Goal: Transaction & Acquisition: Purchase product/service

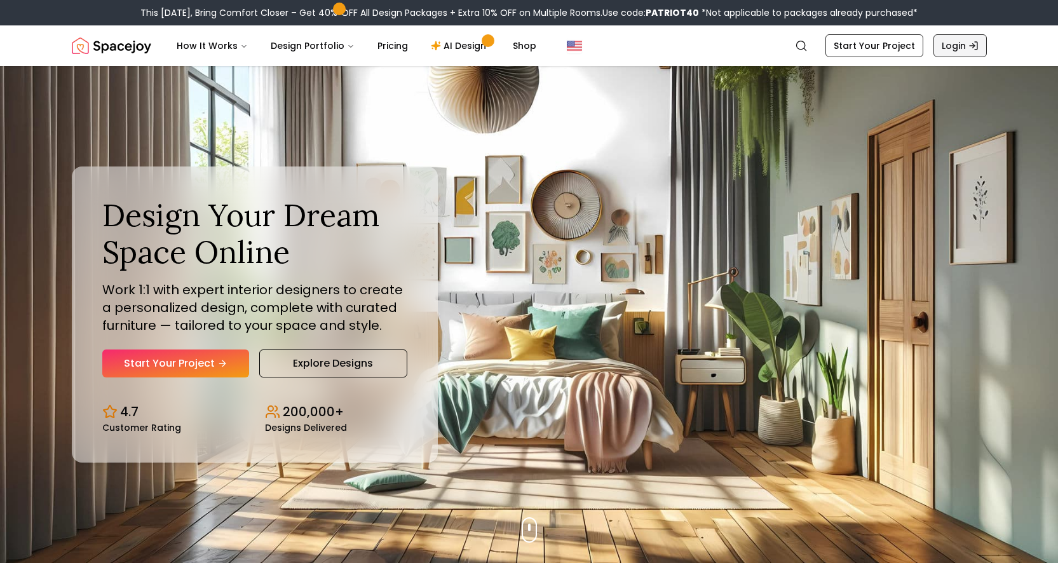
click at [934, 46] on link "Login" at bounding box center [959, 45] width 53 height 23
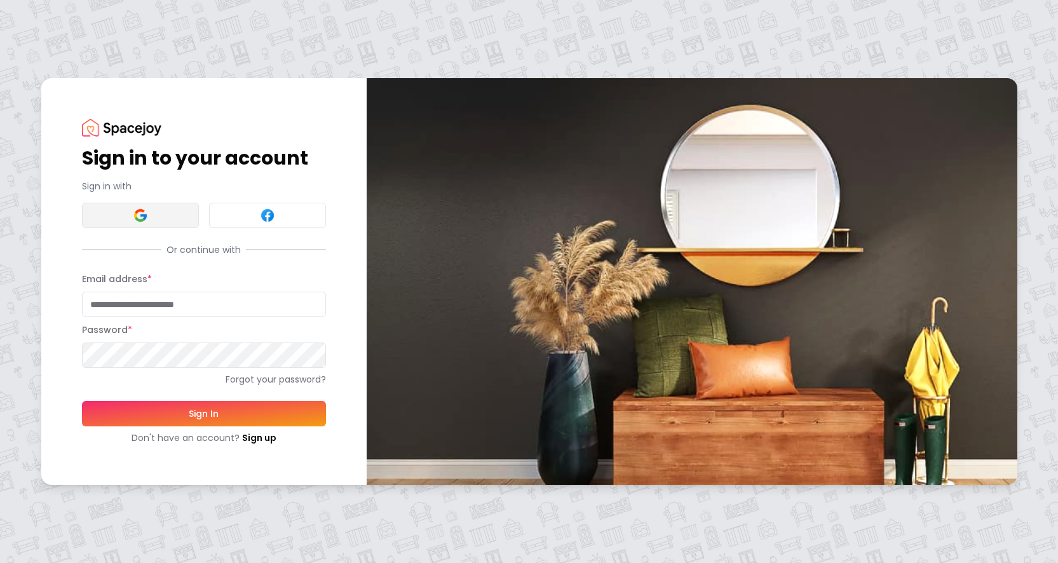
click at [152, 219] on button at bounding box center [140, 215] width 117 height 25
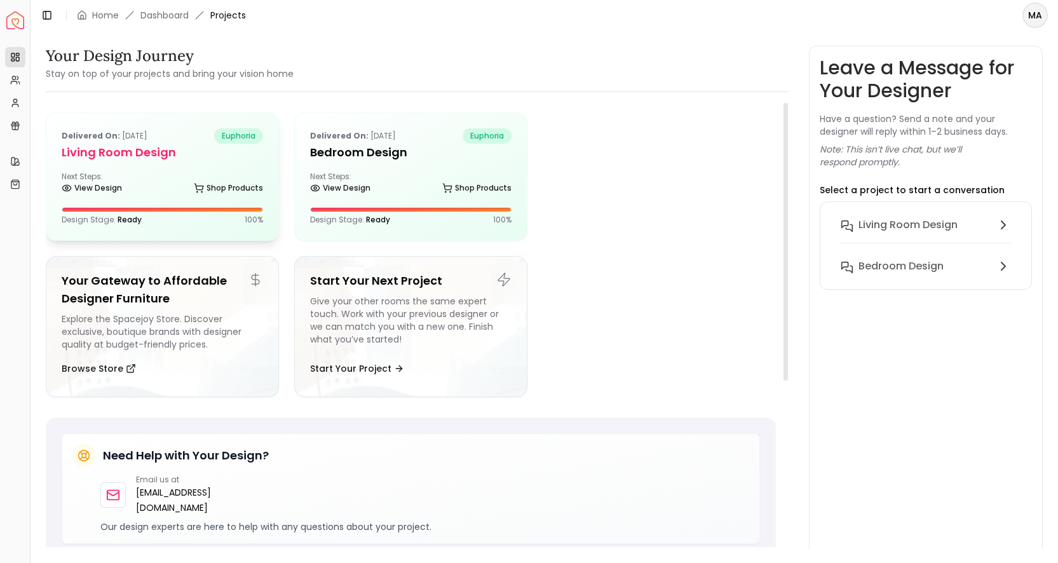
click at [151, 145] on h5 "Living Room Design" at bounding box center [162, 153] width 201 height 18
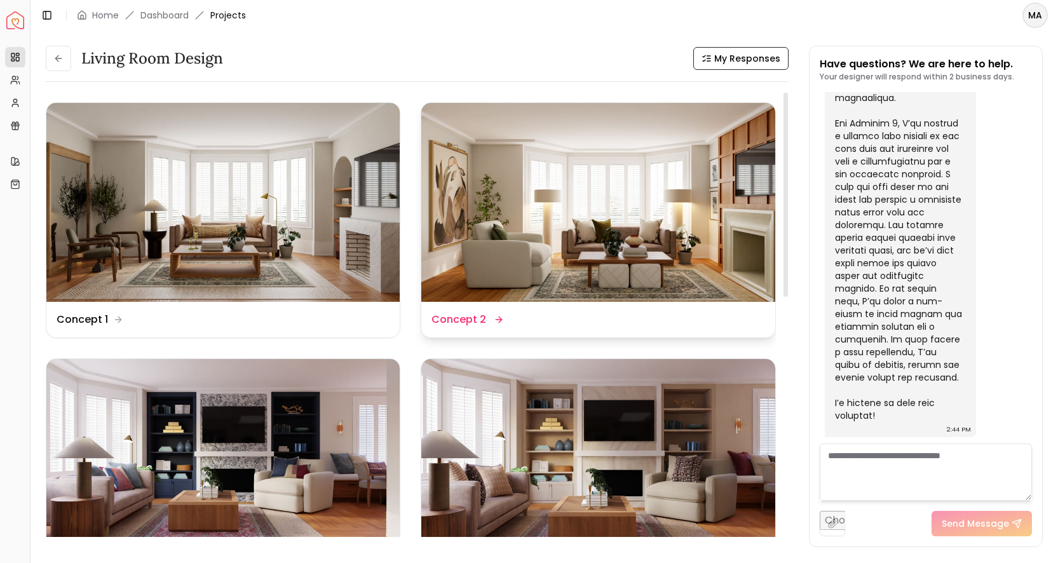
click at [450, 180] on img at bounding box center [597, 202] width 353 height 199
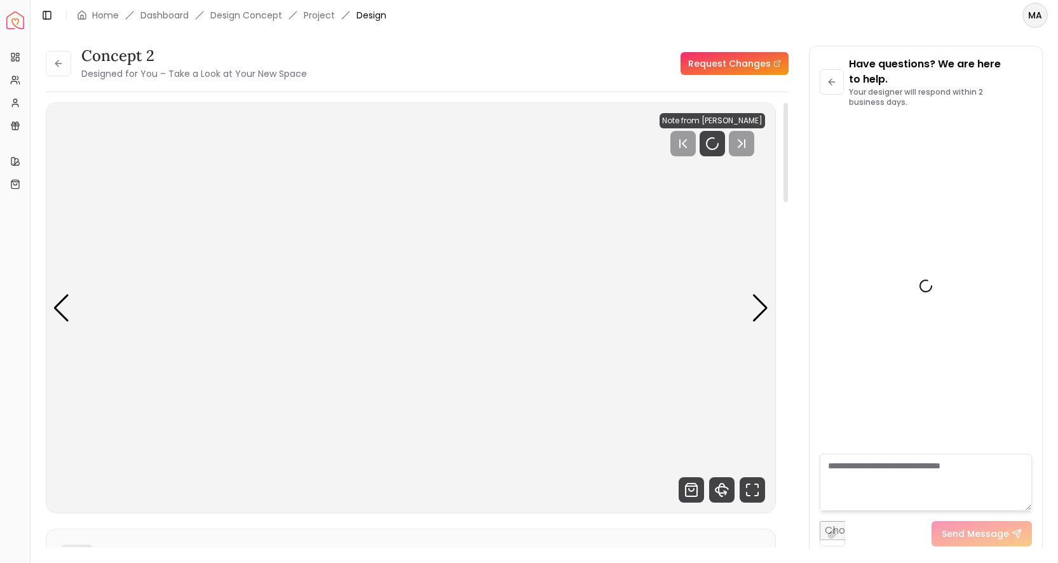
scroll to position [553, 0]
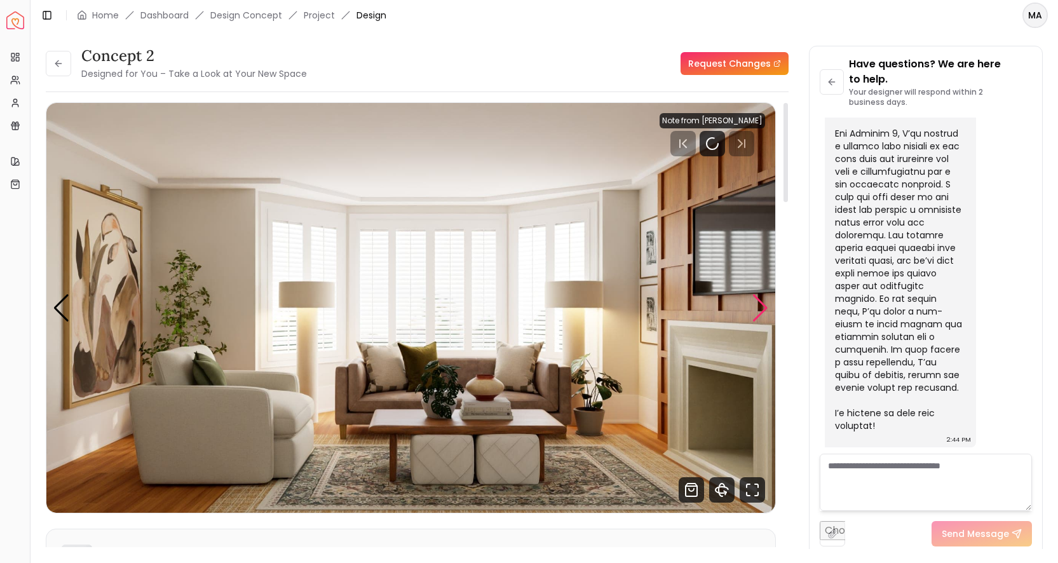
click at [761, 318] on div "Next slide" at bounding box center [760, 308] width 17 height 28
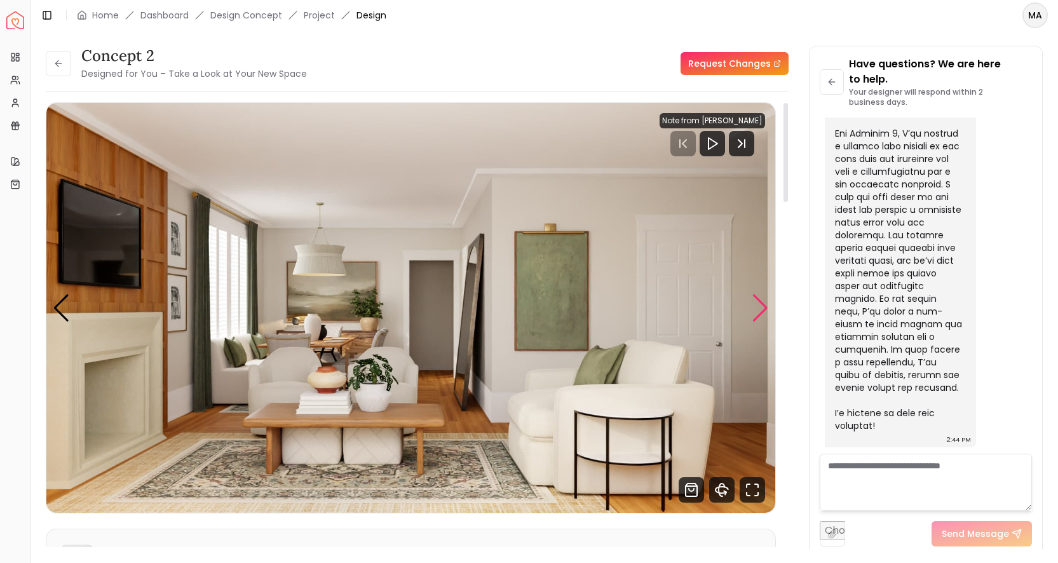
click at [758, 316] on div "Next slide" at bounding box center [760, 308] width 17 height 28
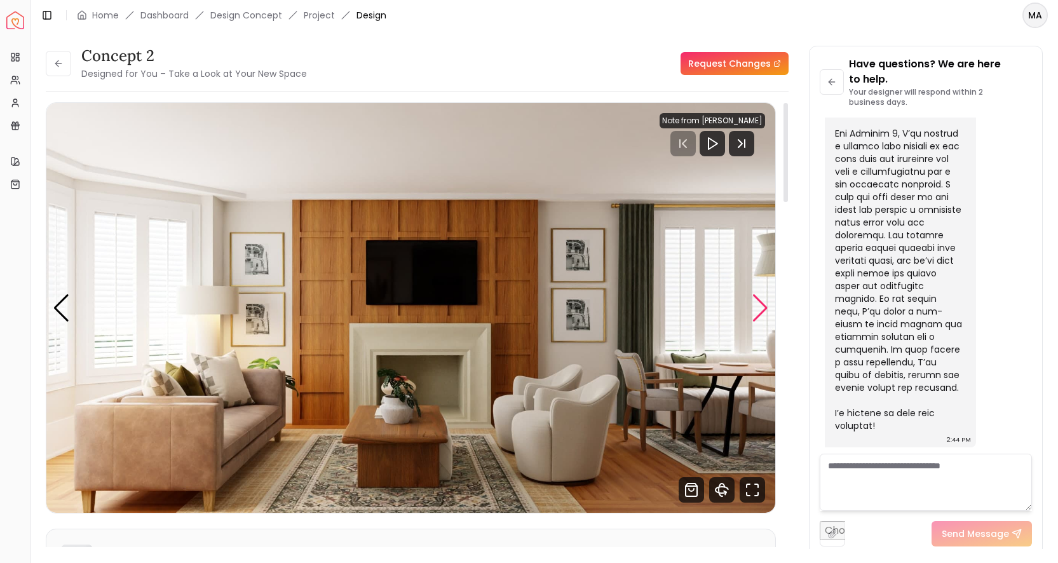
click at [758, 316] on div "Next slide" at bounding box center [760, 308] width 17 height 28
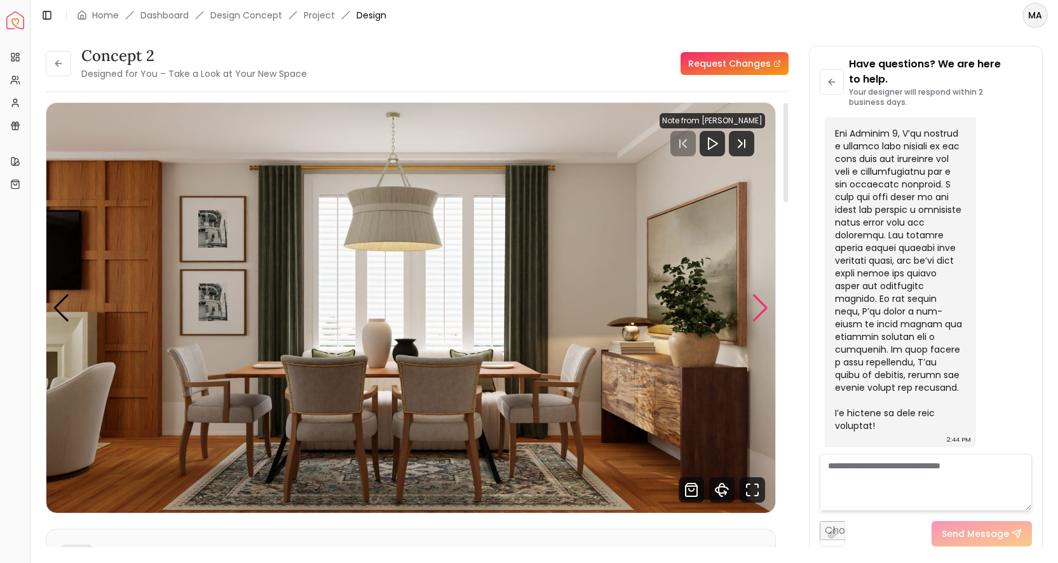
click at [758, 316] on div "Next slide" at bounding box center [760, 308] width 17 height 28
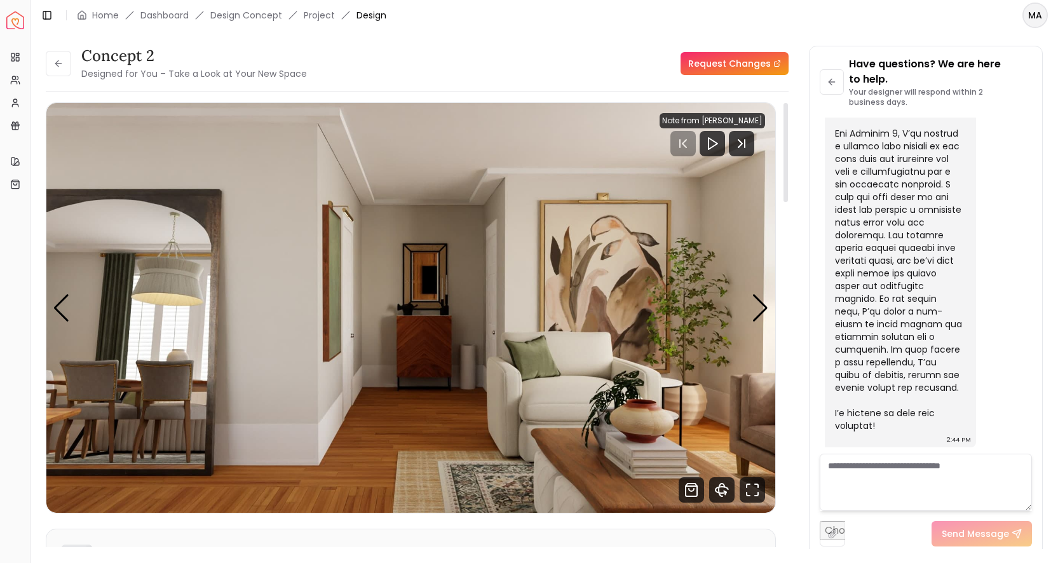
drag, startPoint x: 758, startPoint y: 316, endPoint x: 750, endPoint y: 331, distance: 17.0
click at [750, 331] on div "Carousel" at bounding box center [410, 308] width 729 height 410
click at [60, 73] on button at bounding box center [58, 63] width 25 height 25
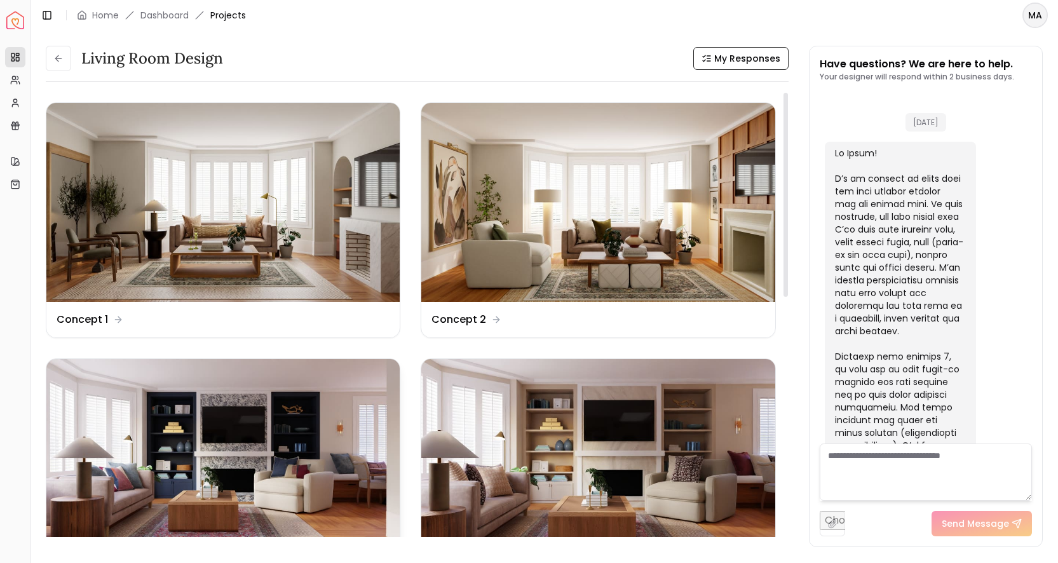
scroll to position [538, 0]
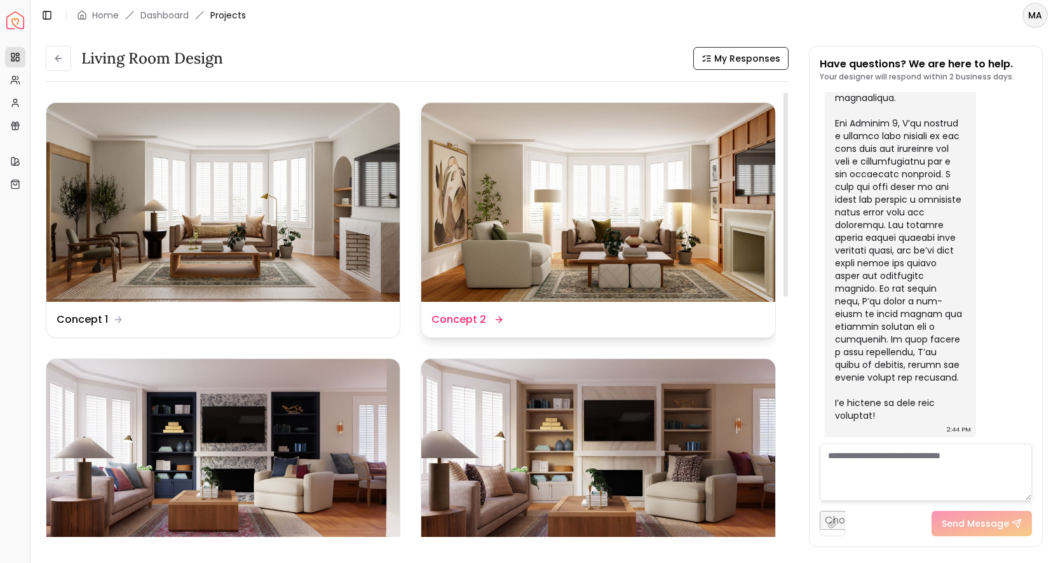
click at [514, 255] on img at bounding box center [597, 202] width 353 height 199
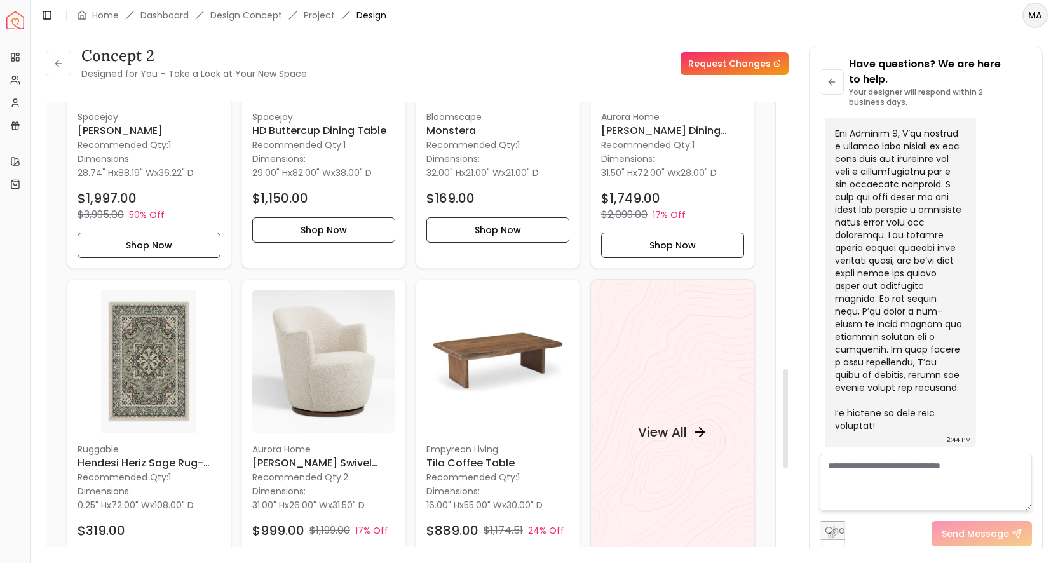
scroll to position [1240, 0]
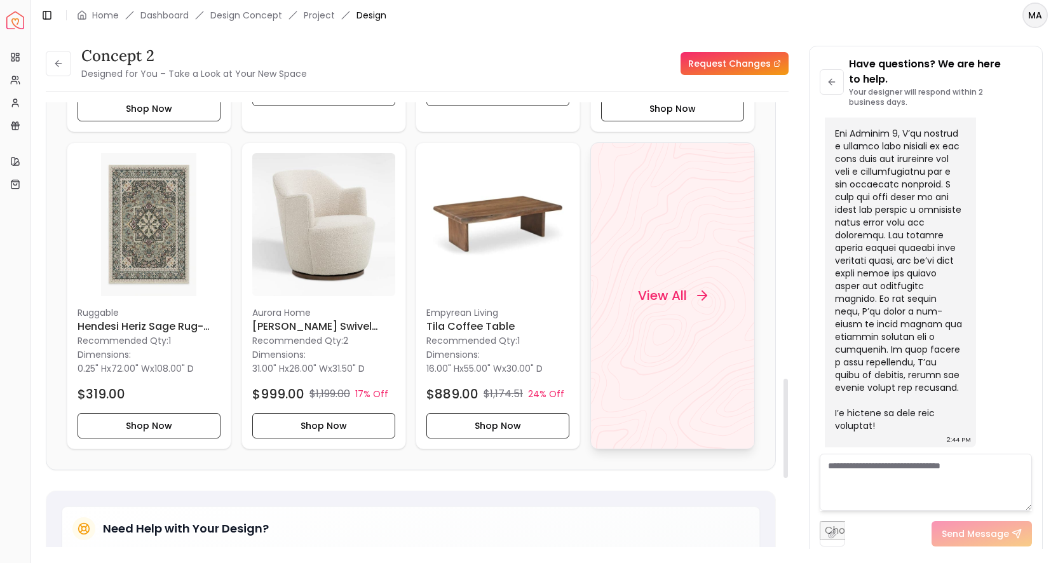
click at [616, 279] on div "View All" at bounding box center [672, 295] width 165 height 307
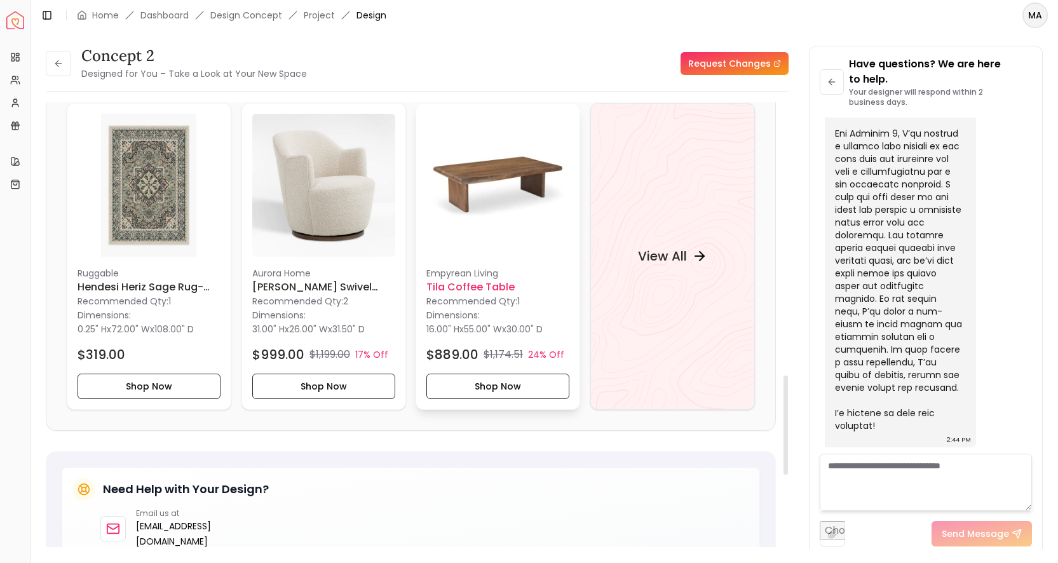
scroll to position [1212, 0]
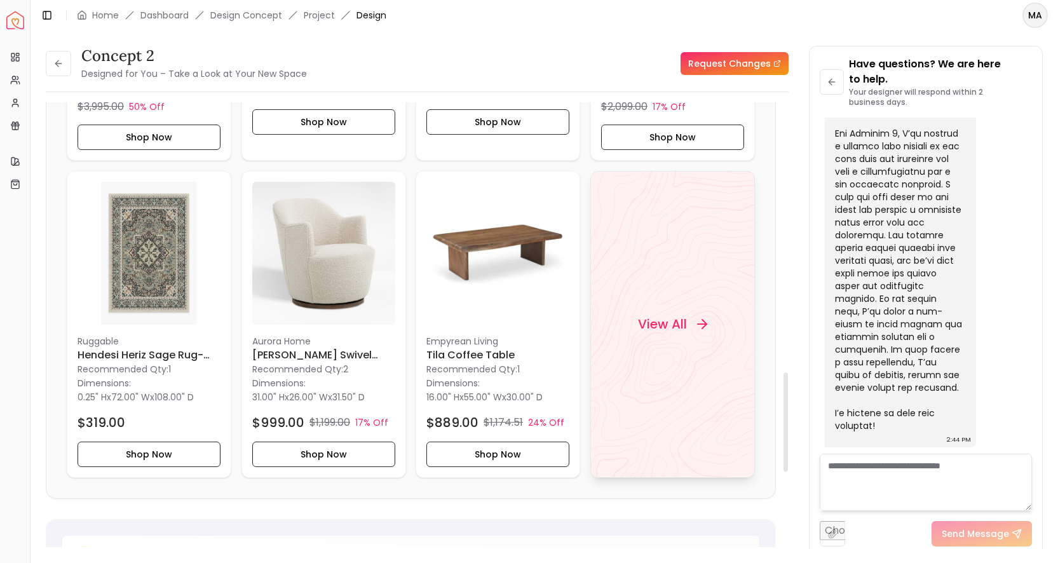
click at [644, 271] on div "View All" at bounding box center [672, 324] width 165 height 307
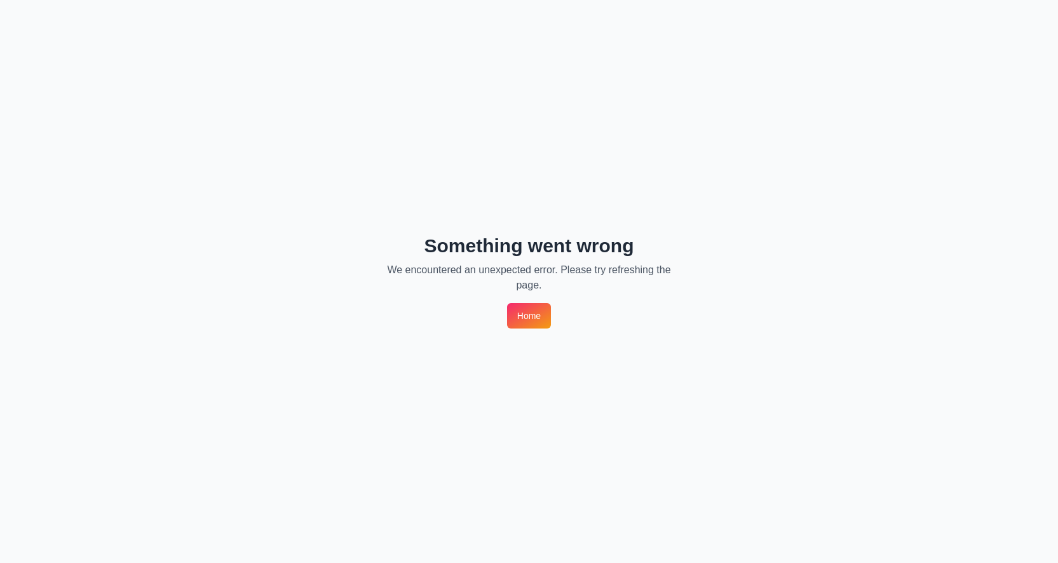
click at [546, 318] on link "Home" at bounding box center [529, 315] width 44 height 25
click at [529, 320] on link "Home" at bounding box center [529, 315] width 44 height 25
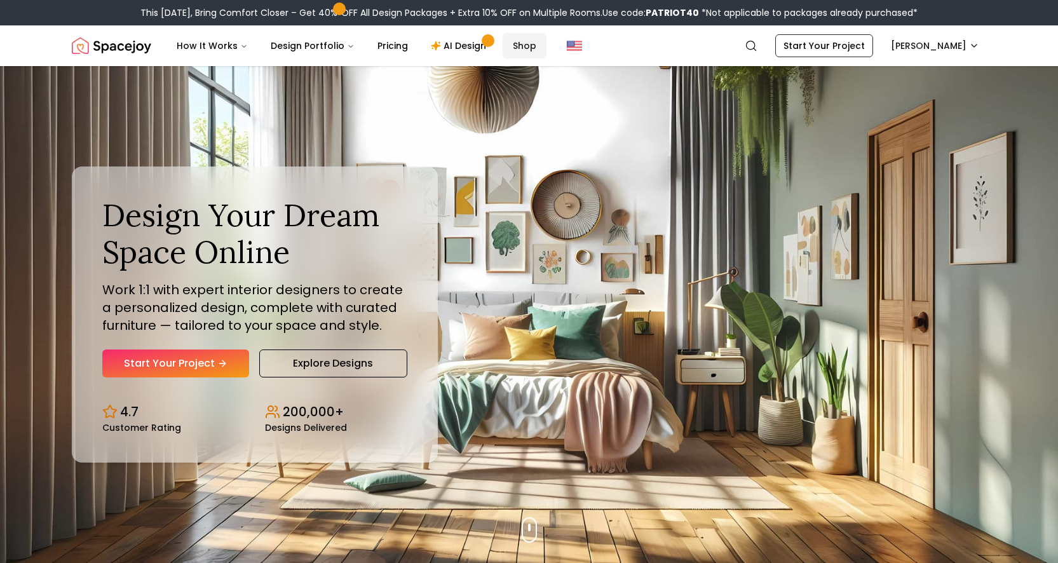
click at [503, 41] on link "Shop" at bounding box center [525, 45] width 44 height 25
